Goal: Check status: Check status

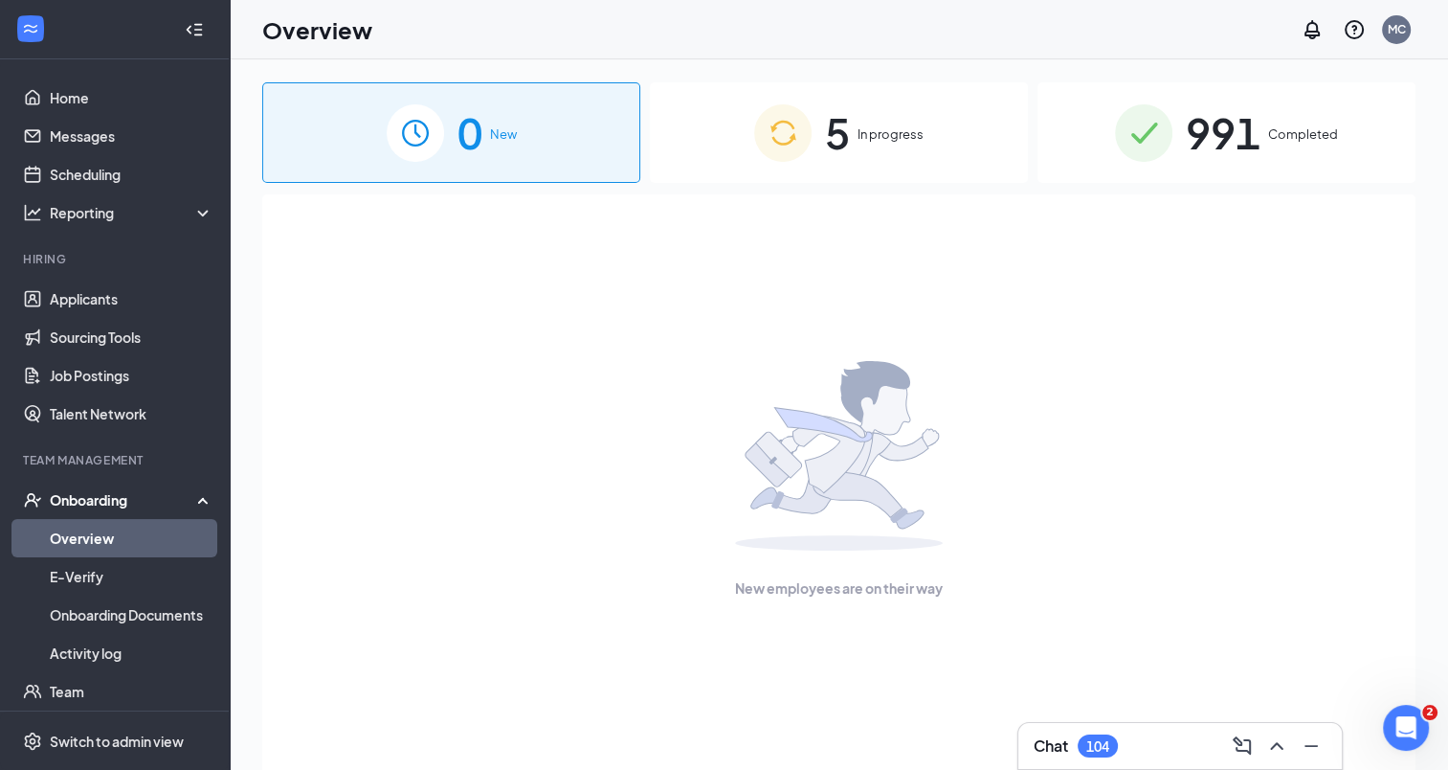
click at [788, 129] on img at bounding box center [782, 132] width 57 height 57
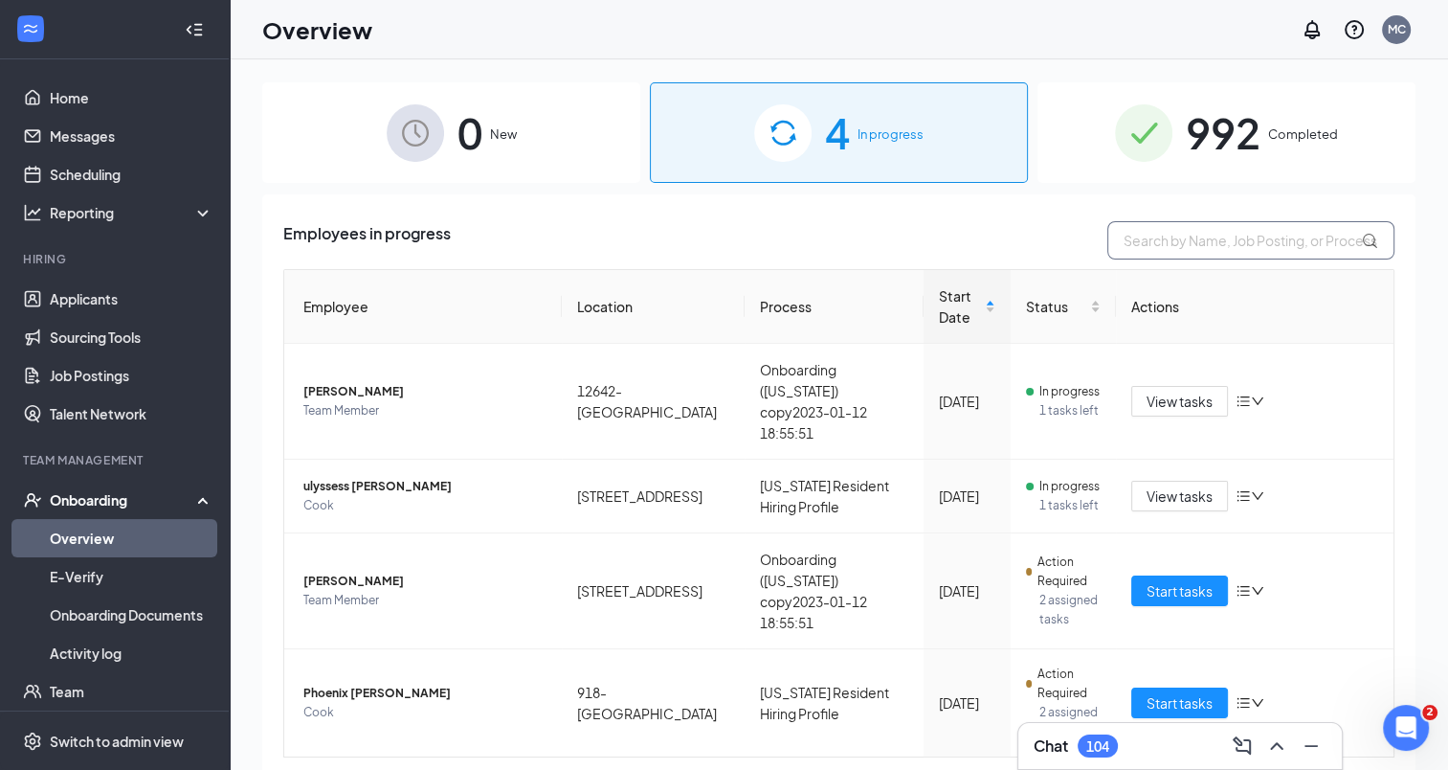
click at [1204, 237] on input "text" at bounding box center [1250, 240] width 287 height 38
click at [1198, 130] on span "992" at bounding box center [1223, 133] width 75 height 66
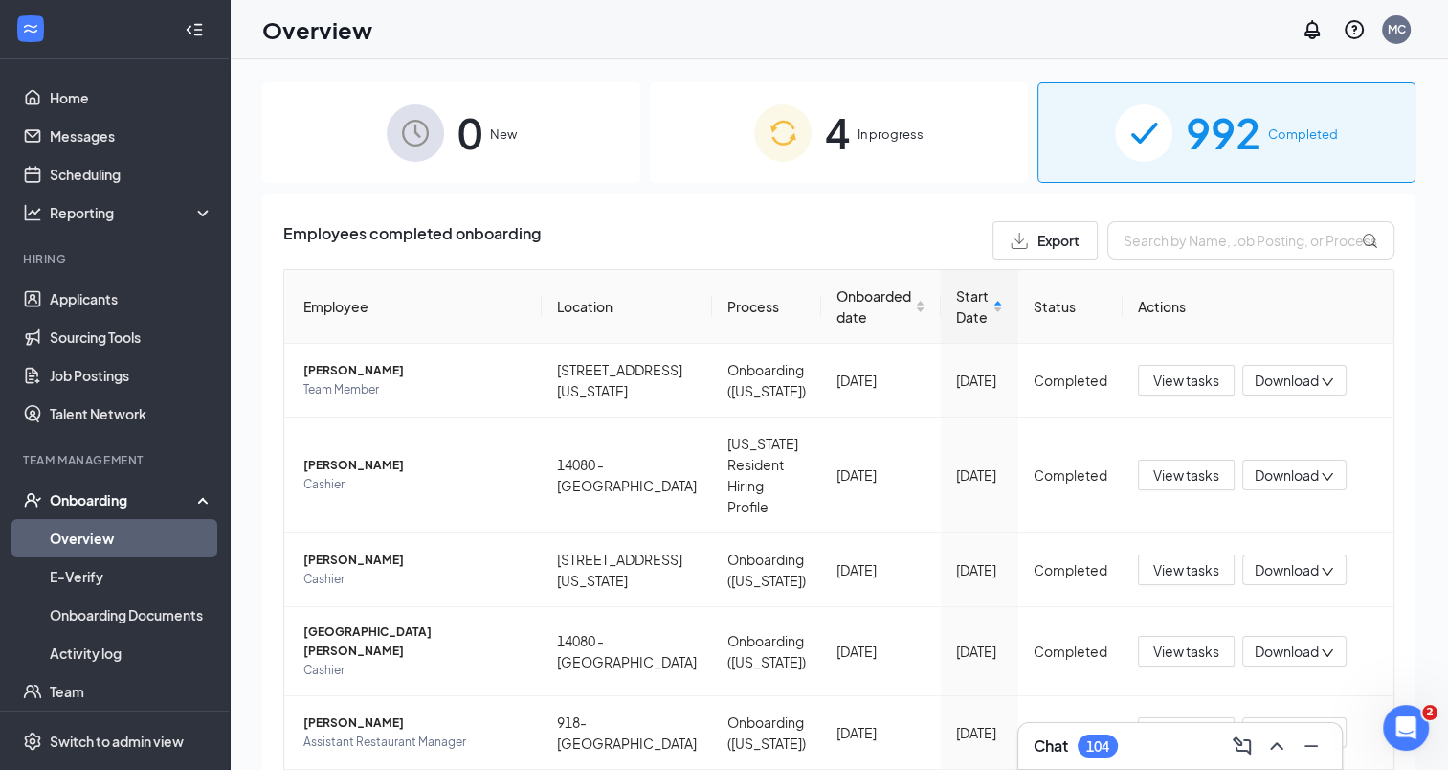
click at [771, 159] on img at bounding box center [782, 132] width 57 height 57
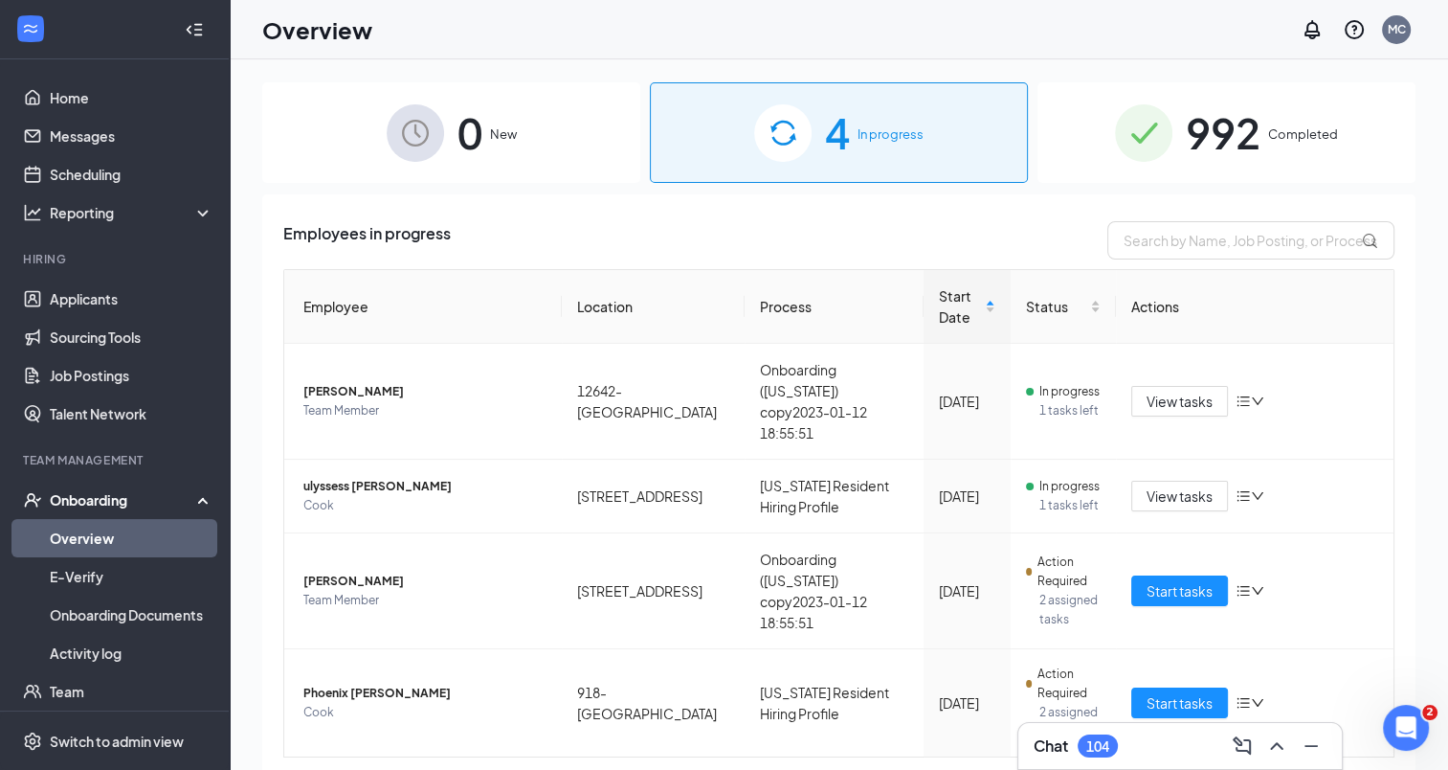
click at [1155, 148] on img at bounding box center [1143, 132] width 57 height 57
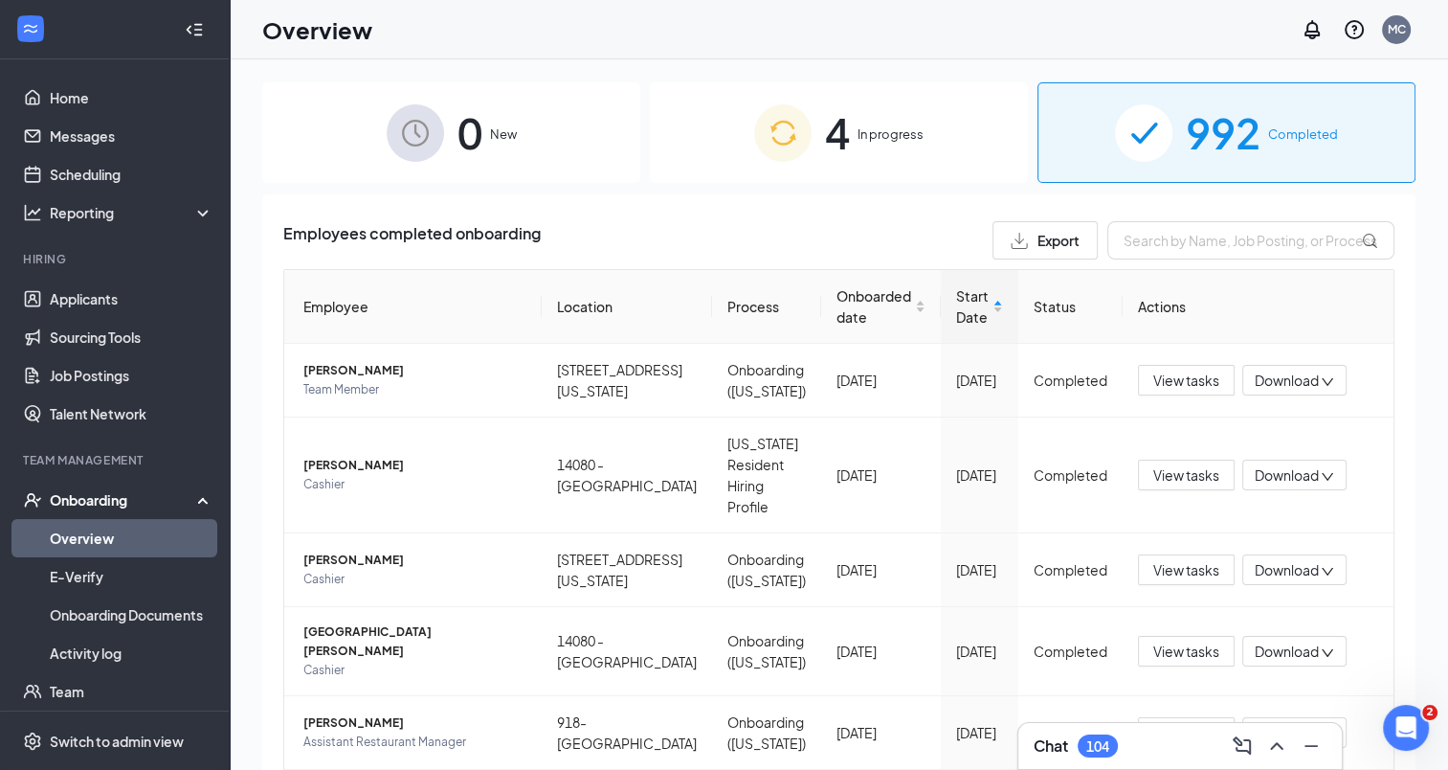
click at [880, 145] on div "4 In progress" at bounding box center [839, 132] width 378 height 100
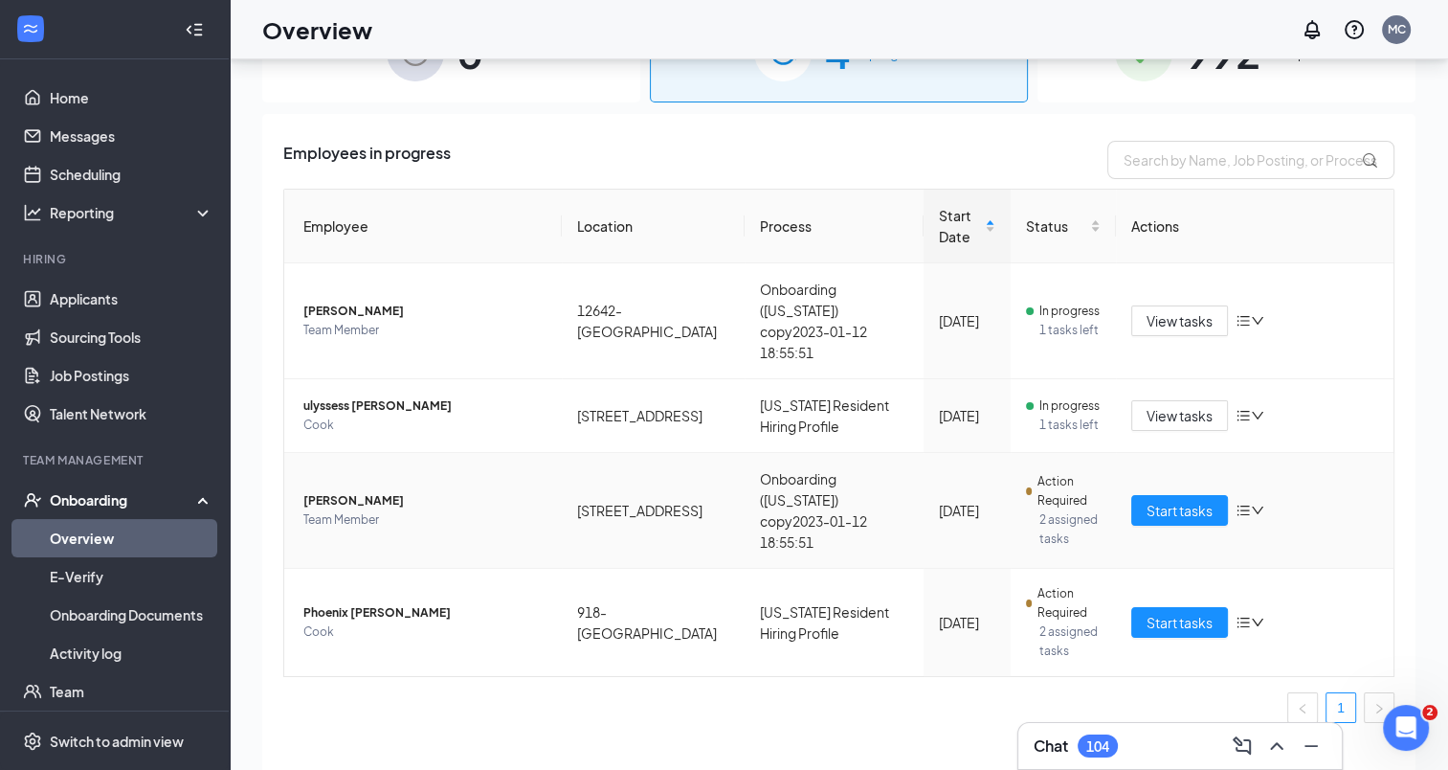
scroll to position [86, 0]
